Goal: Task Accomplishment & Management: Complete application form

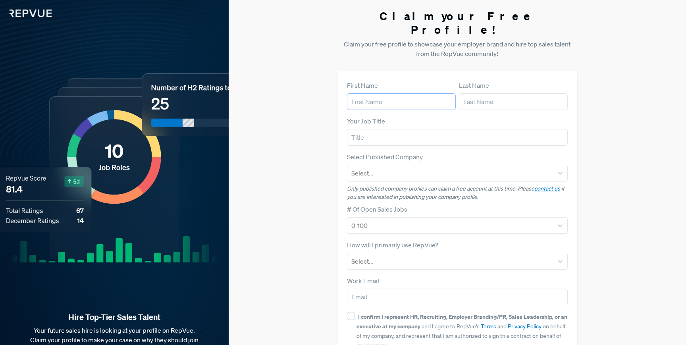
click at [398, 93] on input "text" at bounding box center [401, 101] width 109 height 17
type input "[PERSON_NAME]"
type input "[EMAIL_ADDRESS][DOMAIN_NAME]"
click at [377, 129] on input "text" at bounding box center [457, 137] width 221 height 17
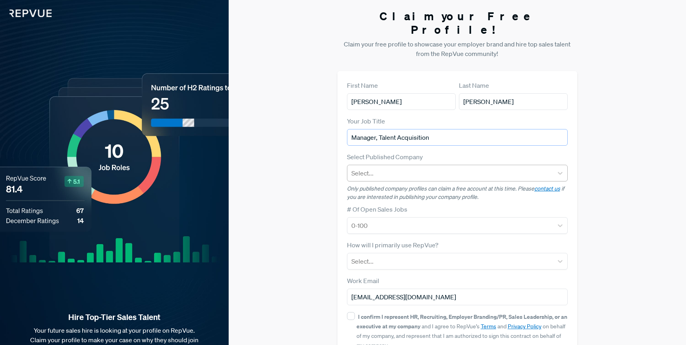
type input "Manager, Talent Acquisition"
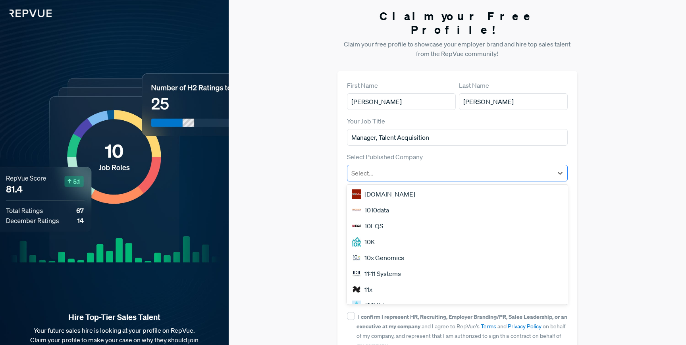
click at [452, 168] on div at bounding box center [451, 173] width 198 height 11
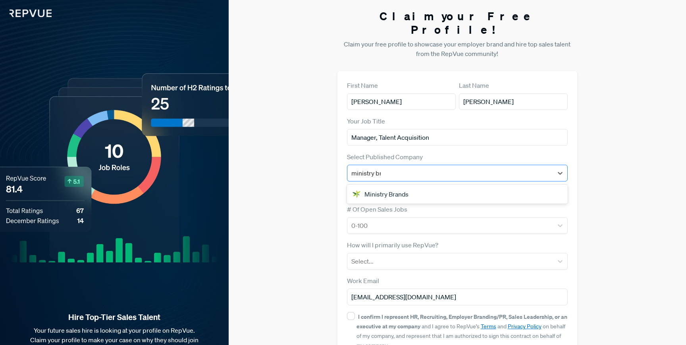
type input "ministry bra"
click at [429, 186] on div "Ministry Brands" at bounding box center [457, 194] width 221 height 16
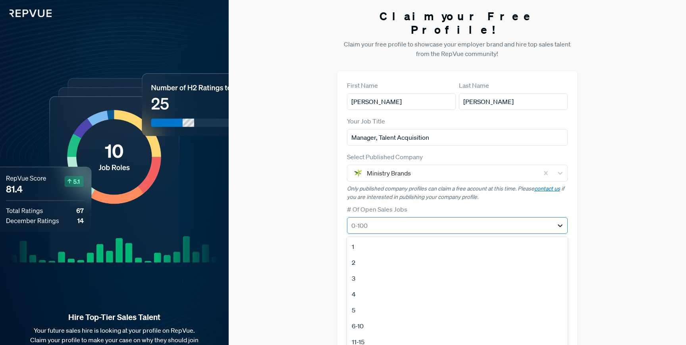
click at [561, 224] on icon at bounding box center [560, 225] width 5 height 3
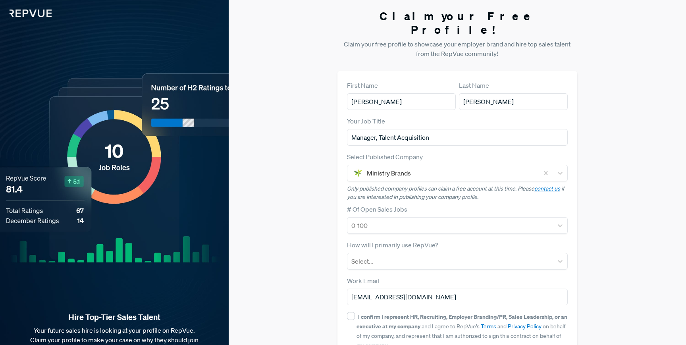
click at [276, 182] on div "Claim your Free Profile! Claim your free profile to showcase your employer bran…" at bounding box center [458, 200] width 458 height 400
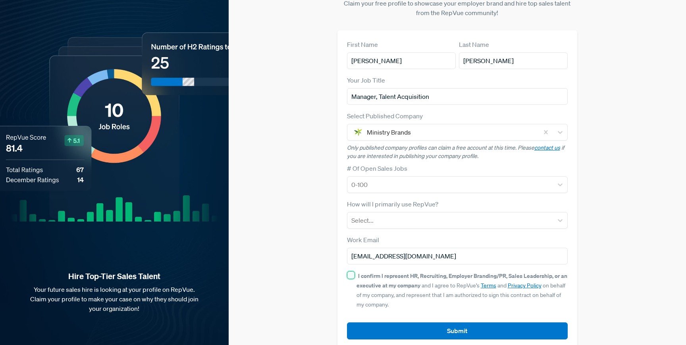
click at [351, 271] on input "I confirm I represent HR, Recruiting, Employer Branding/PR, Sales Leadership, o…" at bounding box center [351, 275] width 8 height 8
checkbox input "true"
click at [494, 179] on div at bounding box center [451, 184] width 198 height 11
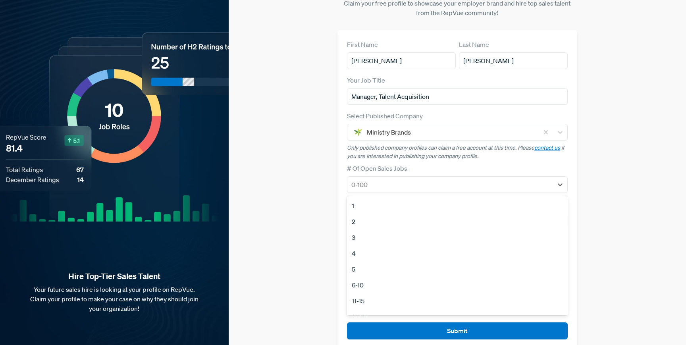
click at [408, 230] on div "3" at bounding box center [457, 238] width 221 height 16
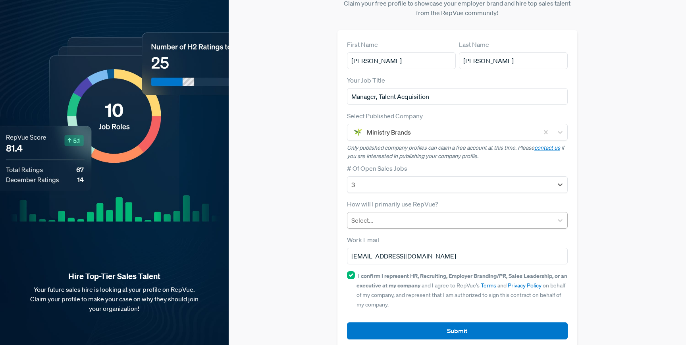
click at [508, 215] on div at bounding box center [451, 220] width 198 height 11
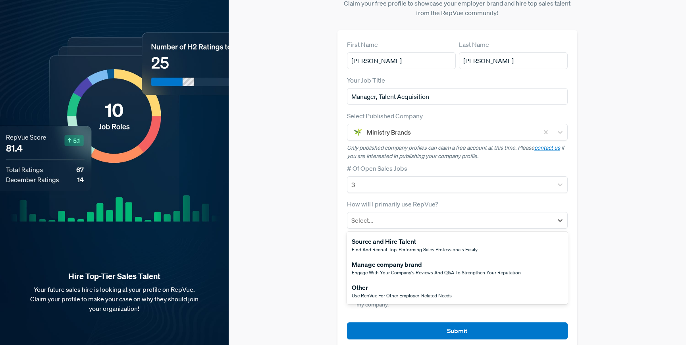
click at [442, 260] on div "Manage company brand" at bounding box center [436, 265] width 169 height 10
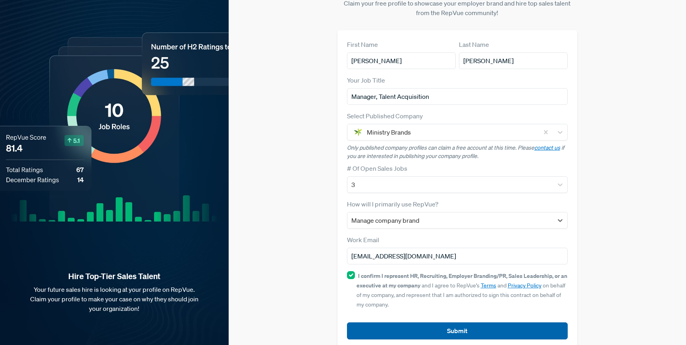
click at [450, 323] on button "Submit" at bounding box center [457, 331] width 221 height 17
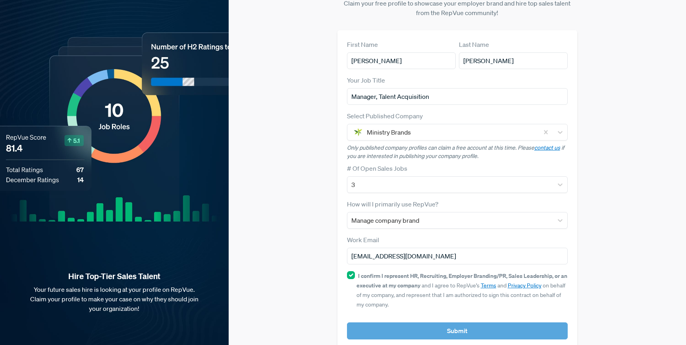
scroll to position [50, 0]
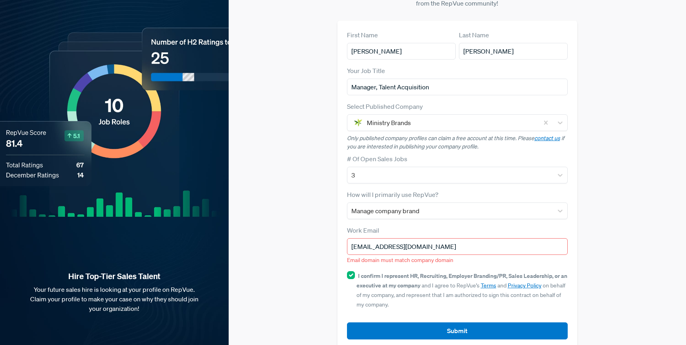
click at [461, 238] on input "[EMAIL_ADDRESS][DOMAIN_NAME]" at bounding box center [457, 246] width 221 height 17
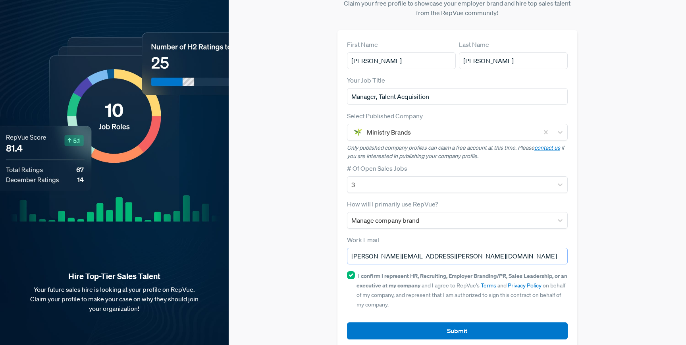
type input "[PERSON_NAME][EMAIL_ADDRESS][PERSON_NAME][DOMAIN_NAME]"
click at [308, 233] on div "Claim your Free Profile! Claim your free profile to showcase your employer bran…" at bounding box center [458, 159] width 458 height 400
click at [446, 323] on button "Submit" at bounding box center [457, 331] width 221 height 17
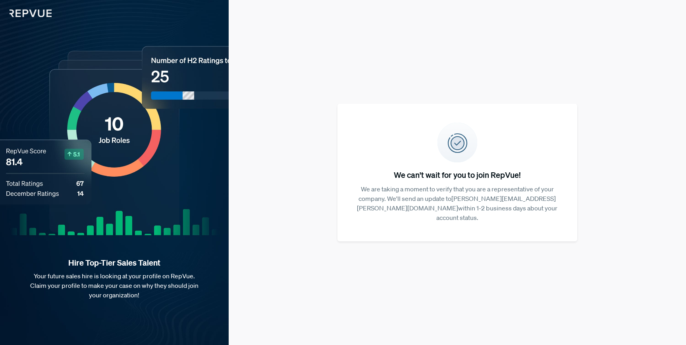
scroll to position [0, 0]
